Goal: Information Seeking & Learning: Learn about a topic

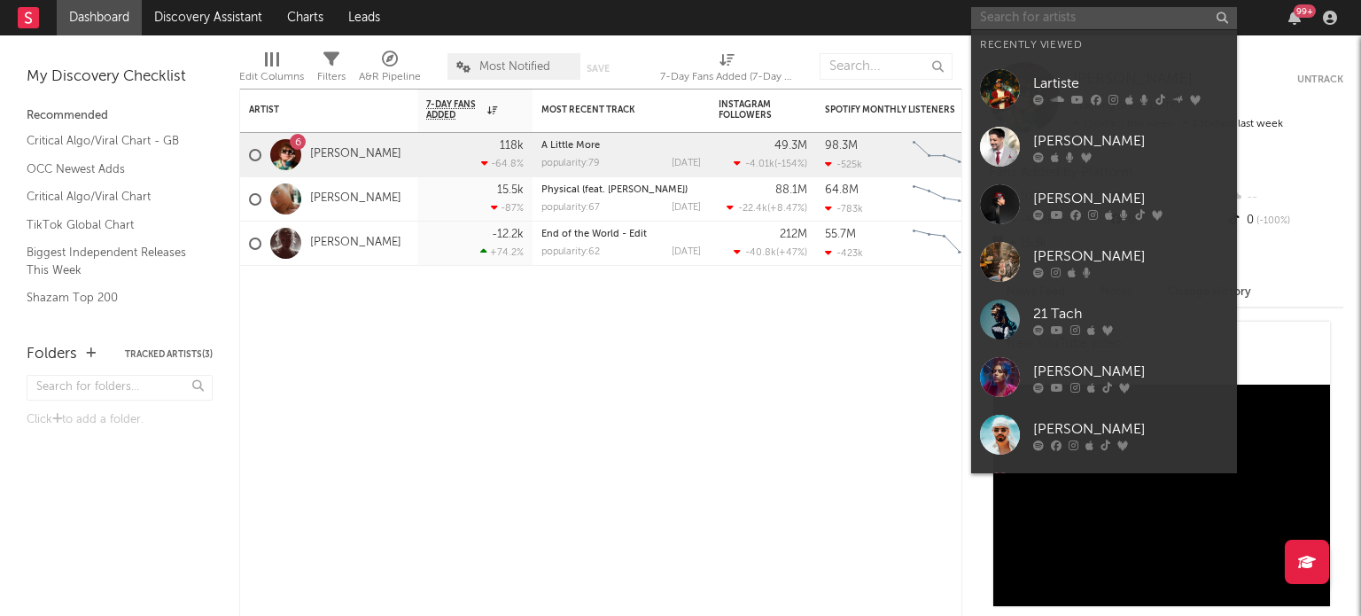
click at [1069, 19] on input "text" at bounding box center [1104, 18] width 266 height 22
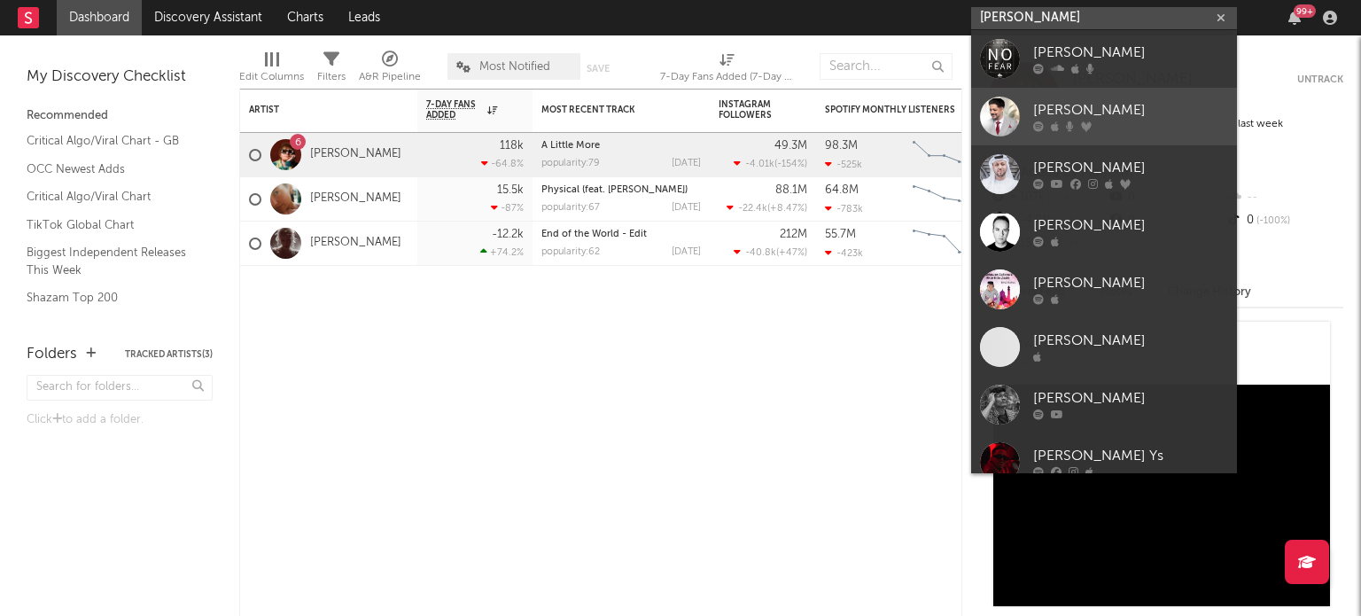
type input "[PERSON_NAME]"
click at [1068, 105] on div "[PERSON_NAME]" at bounding box center [1130, 110] width 195 height 21
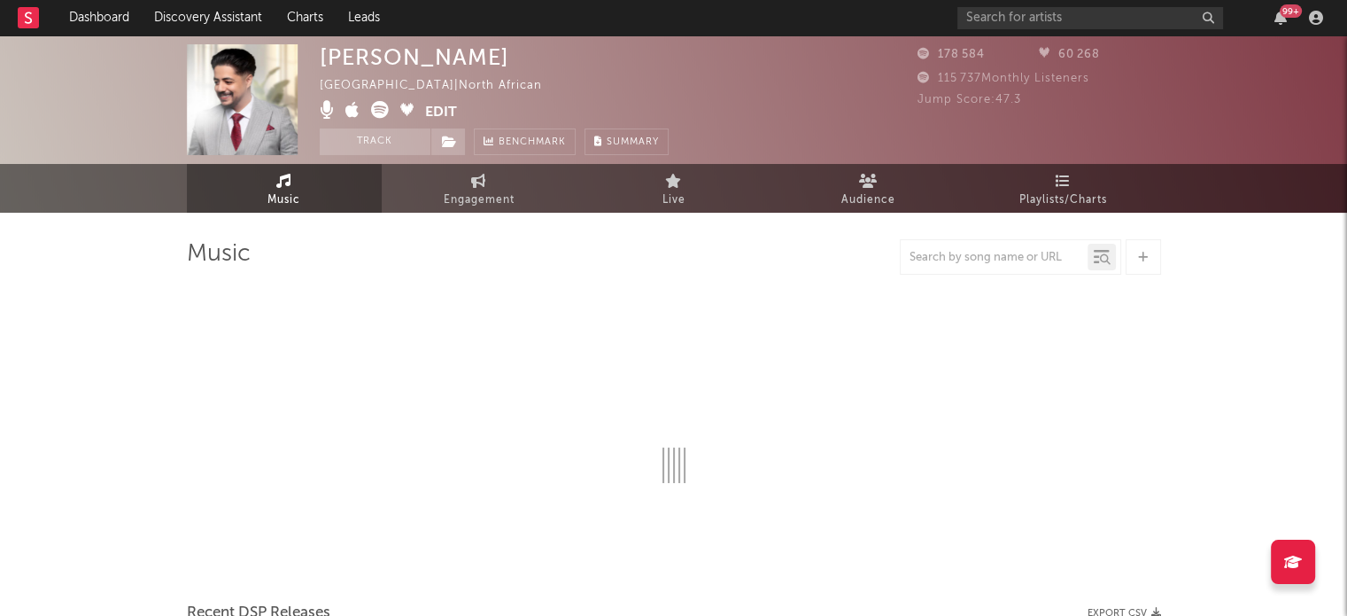
select select "6m"
